Goal: Find contact information: Find contact information

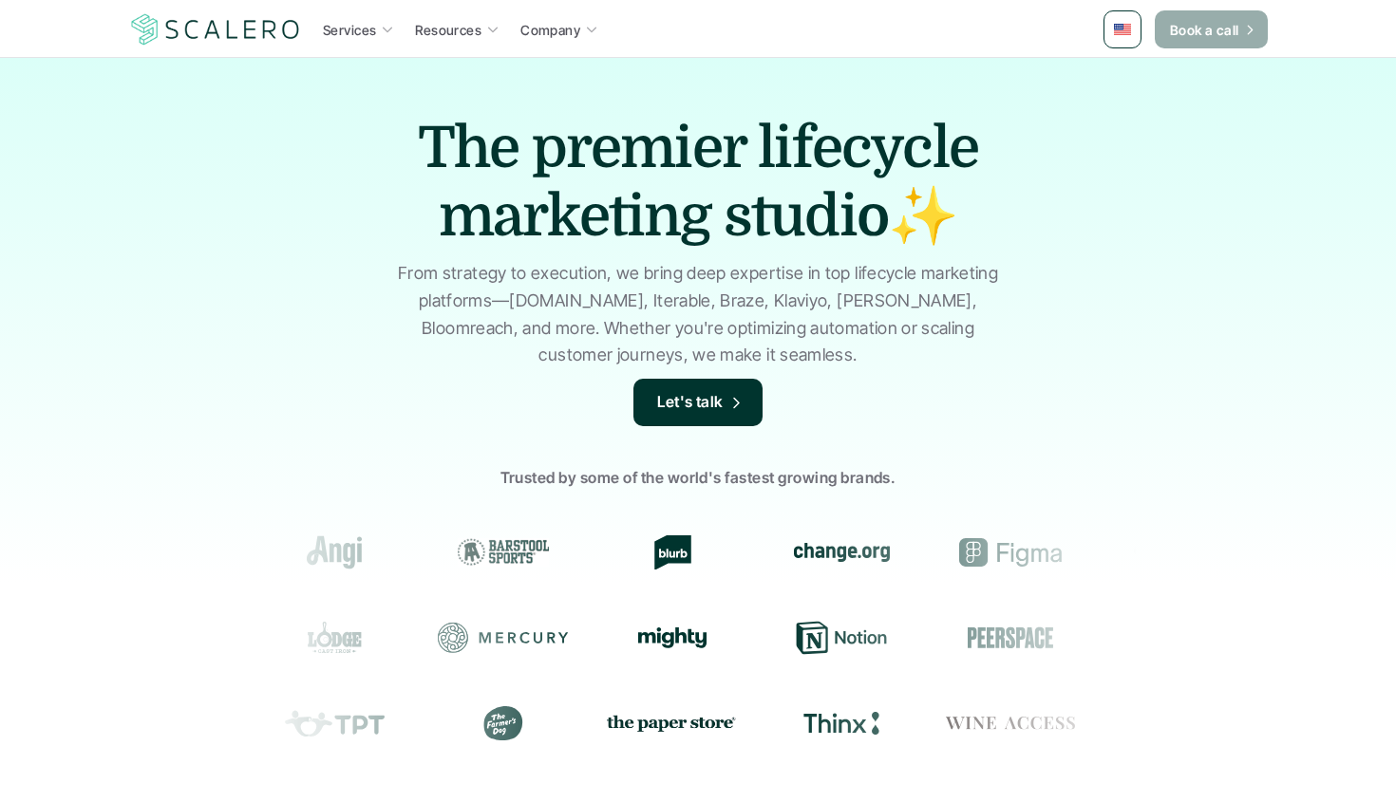
click at [1217, 35] on p "Book a call" at bounding box center [1204, 30] width 69 height 20
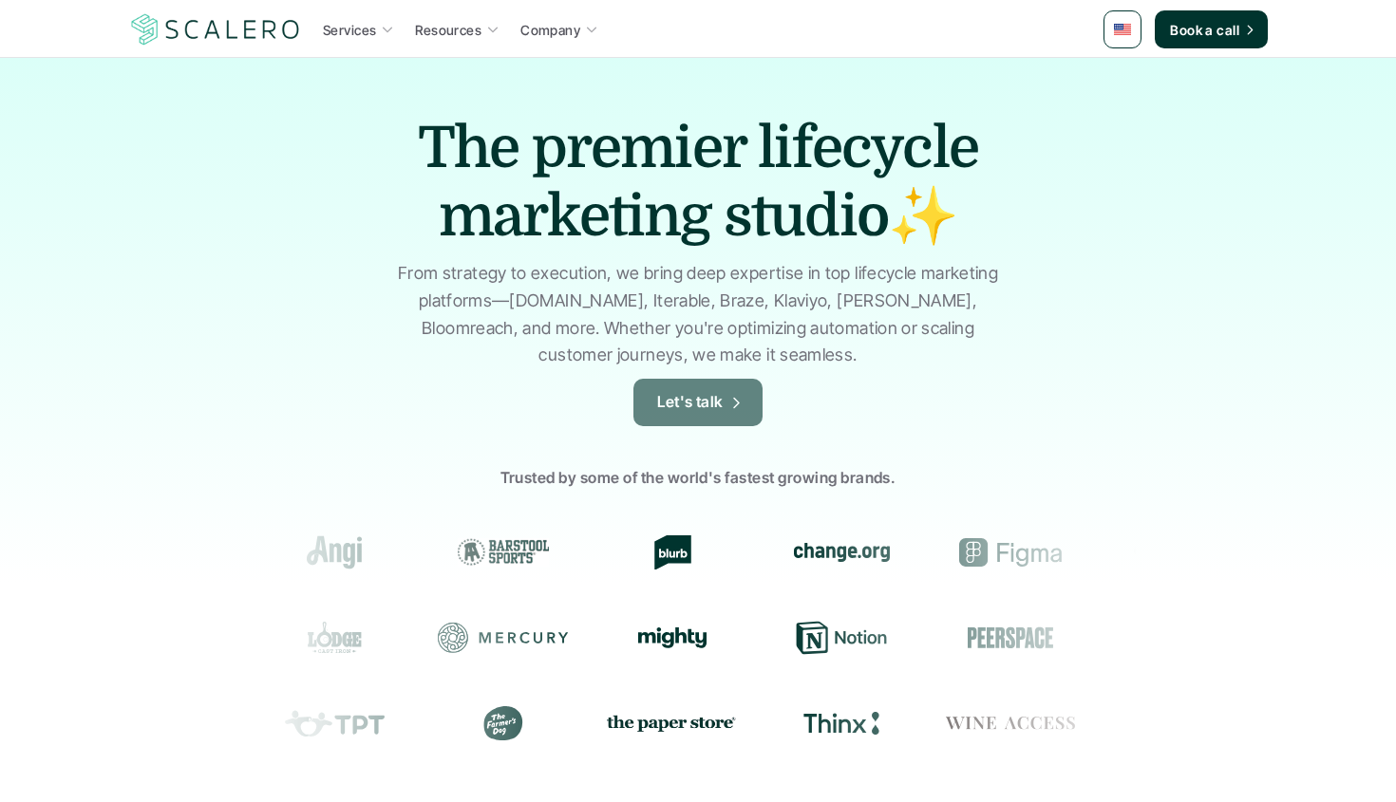
click at [668, 412] on p "Let's talk" at bounding box center [690, 402] width 66 height 25
